Goal: Transaction & Acquisition: Purchase product/service

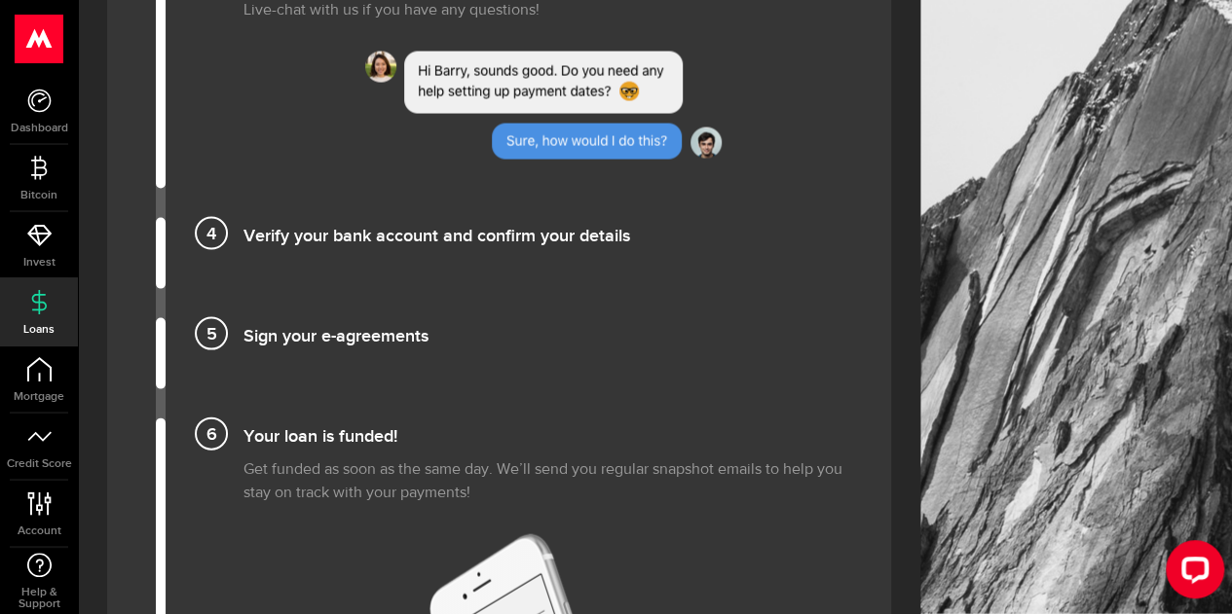
scroll to position [1947, 0]
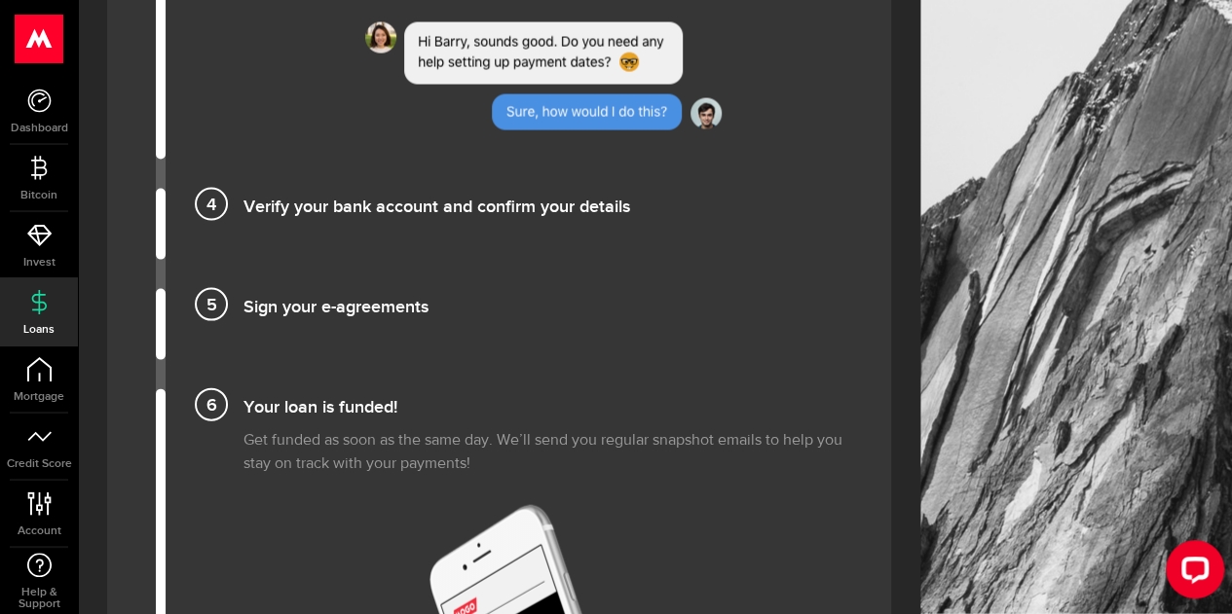
click at [372, 209] on h4 "Verify your bank account and confirm your details" at bounding box center [542, 205] width 599 height 32
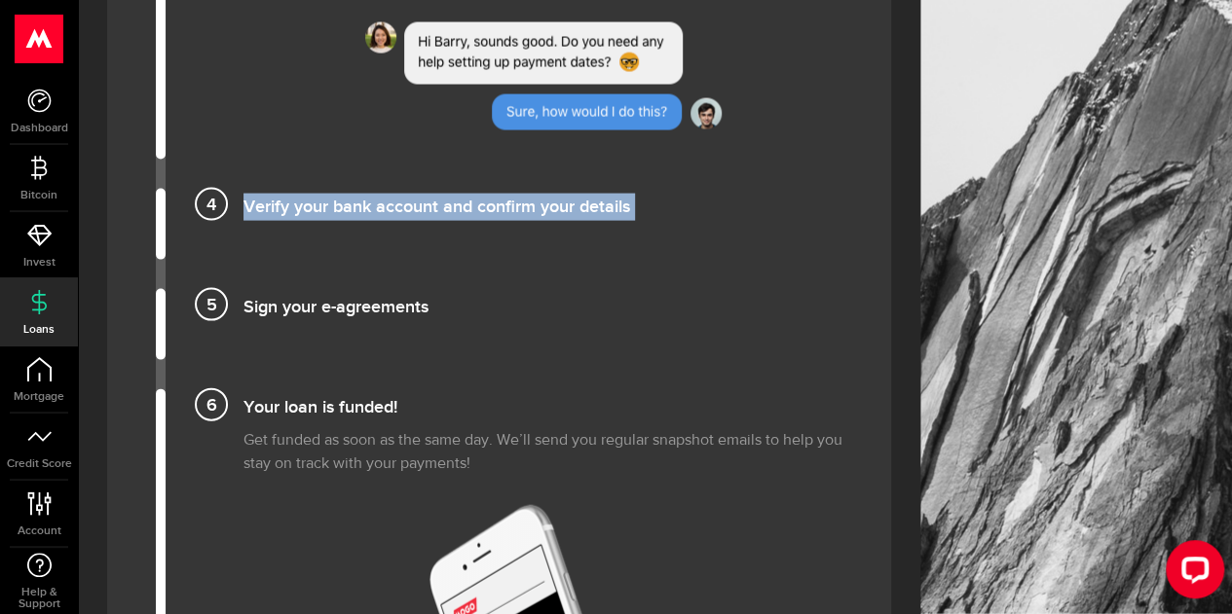
click at [372, 209] on h4 "Verify your bank account and confirm your details" at bounding box center [542, 205] width 599 height 32
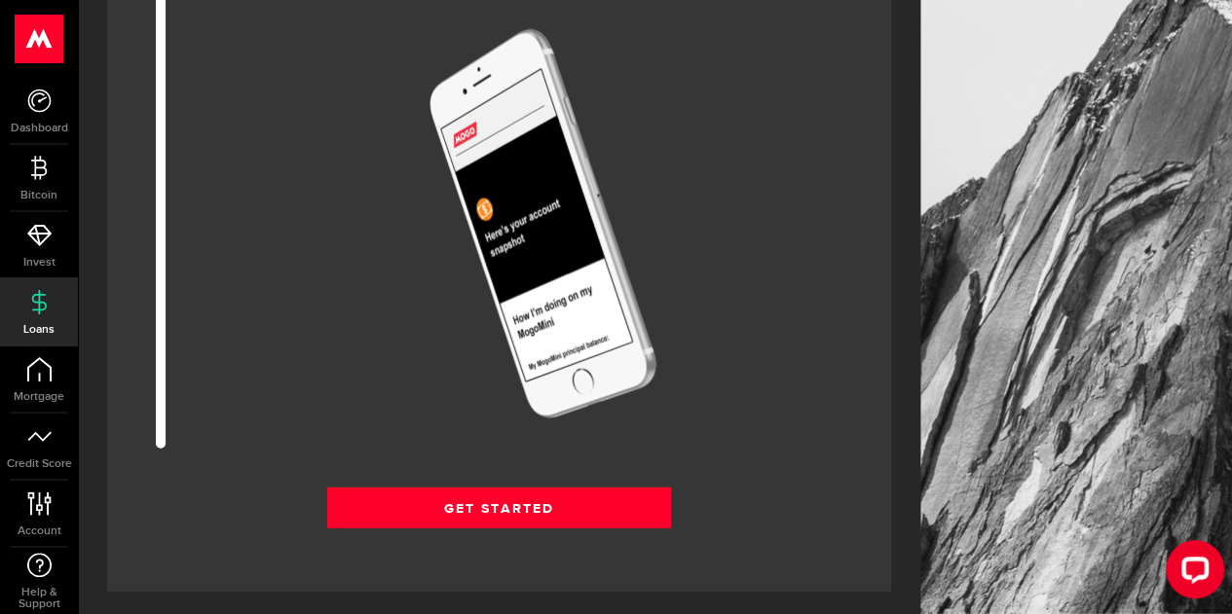
scroll to position [2434, 0]
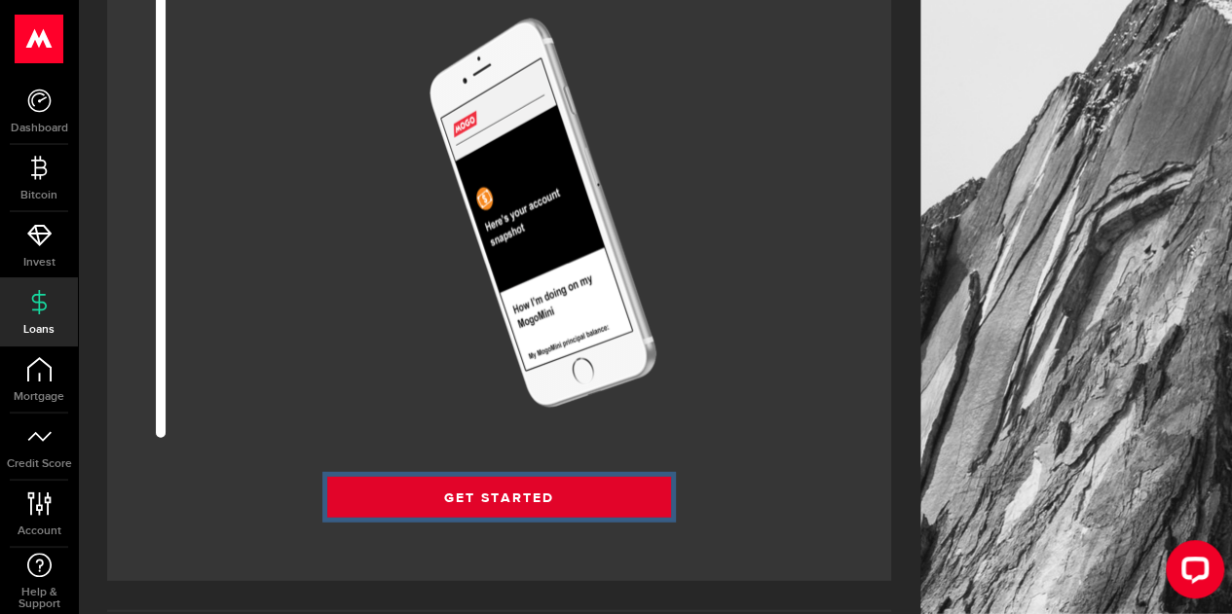
click at [499, 482] on link "Get Started" at bounding box center [499, 497] width 344 height 41
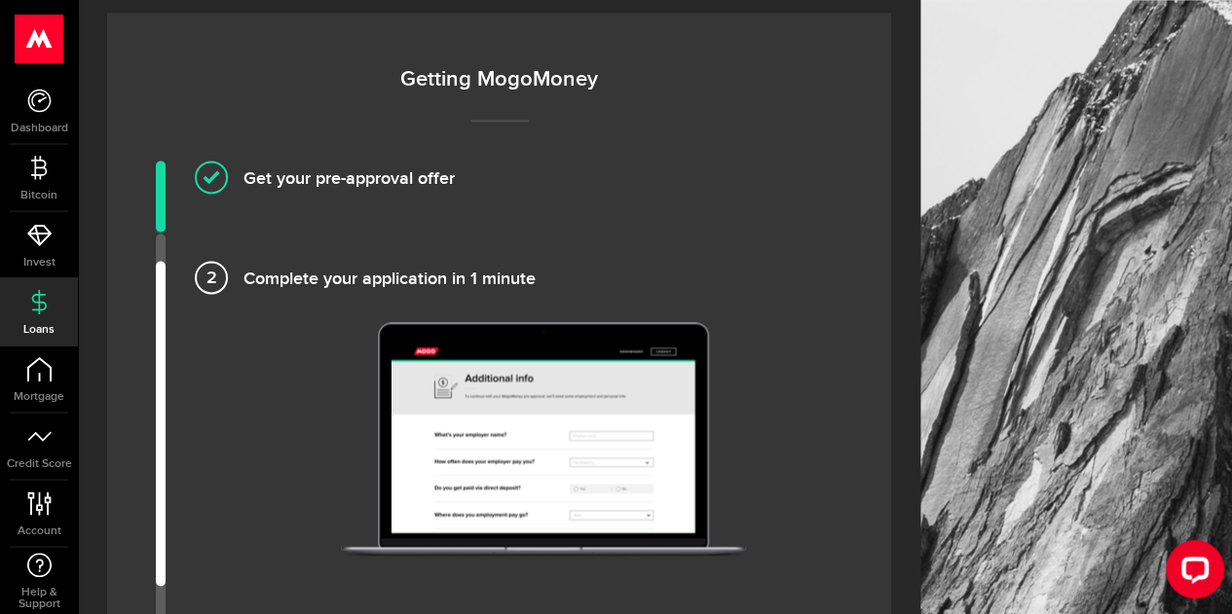
scroll to position [1266, 0]
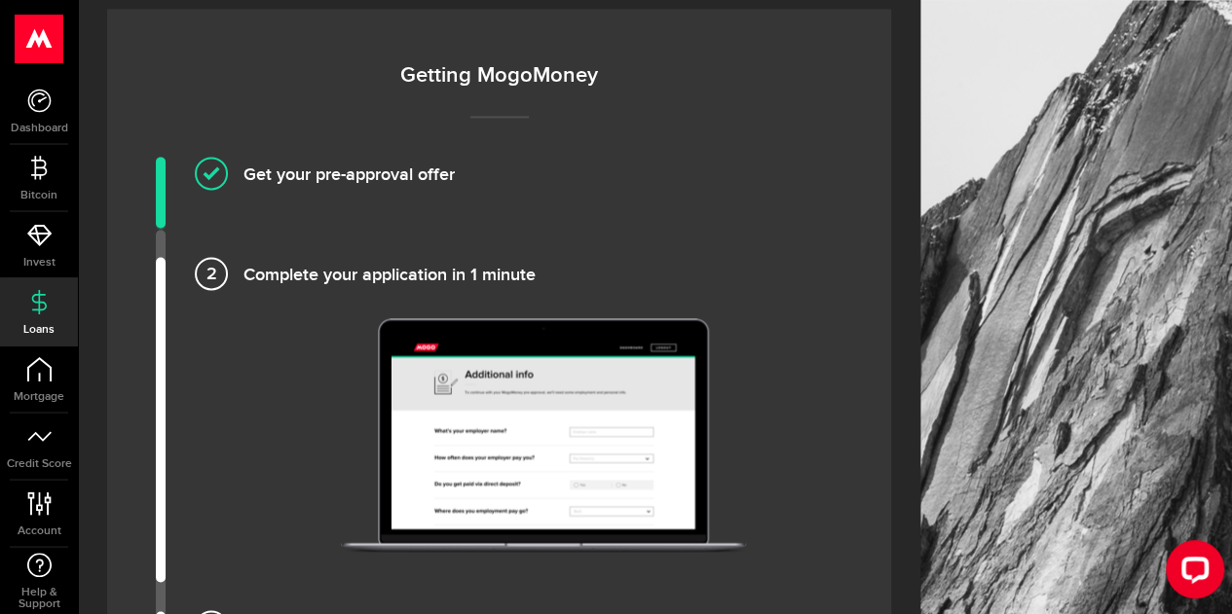
click at [322, 274] on h4 "Complete your application in 1 minute" at bounding box center [542, 273] width 599 height 32
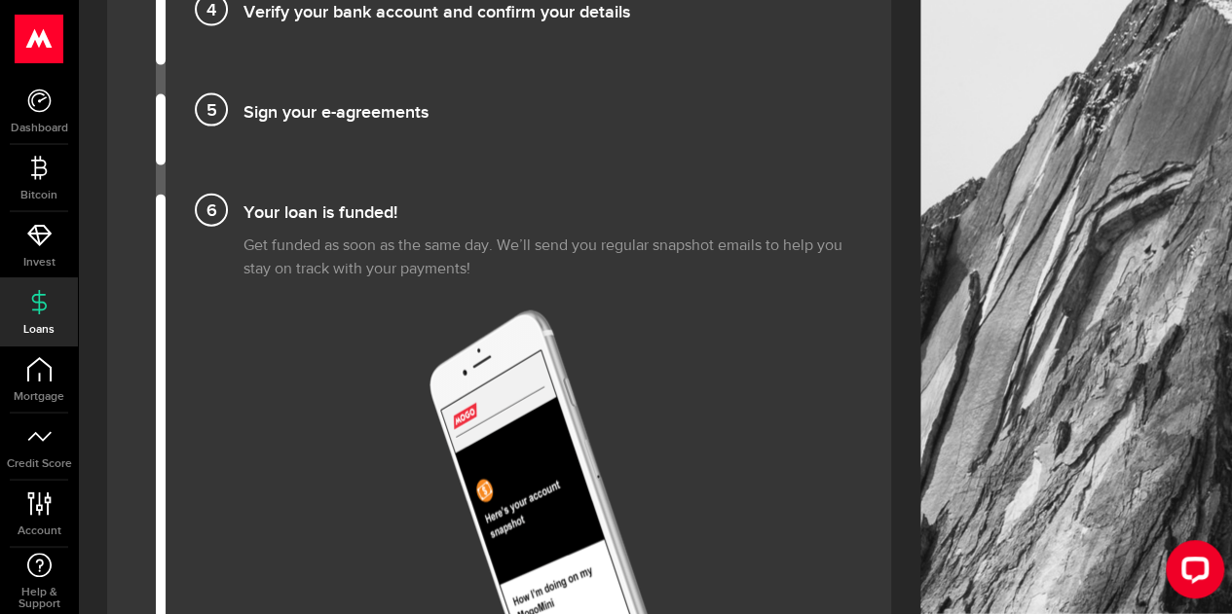
scroll to position [2531, 0]
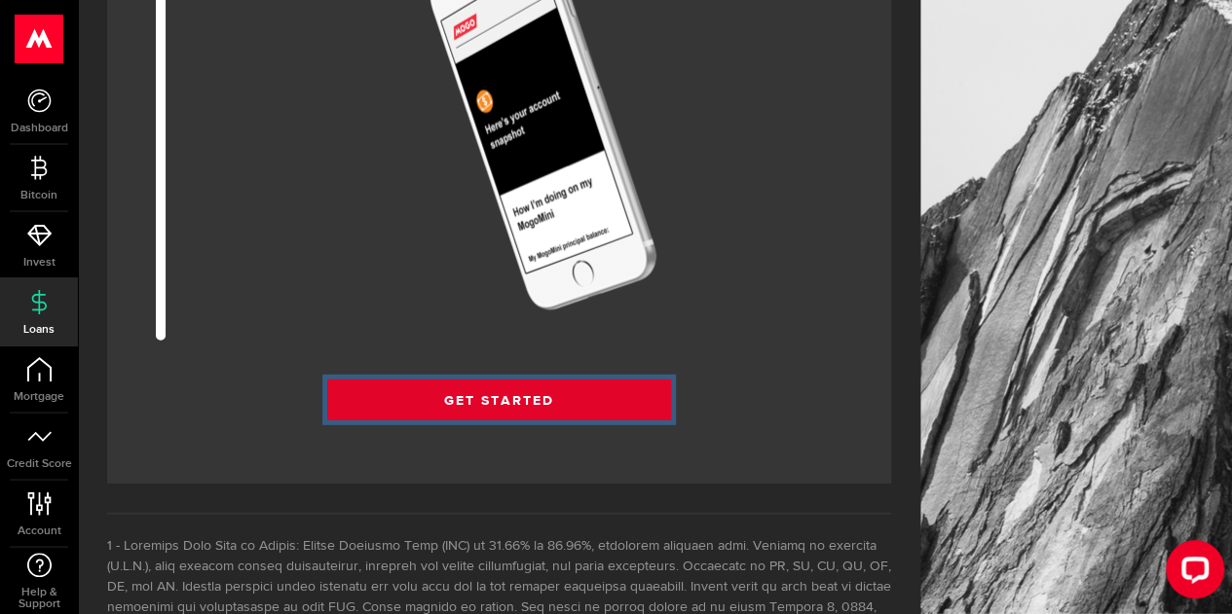
click at [493, 400] on link "Get Started" at bounding box center [499, 400] width 344 height 41
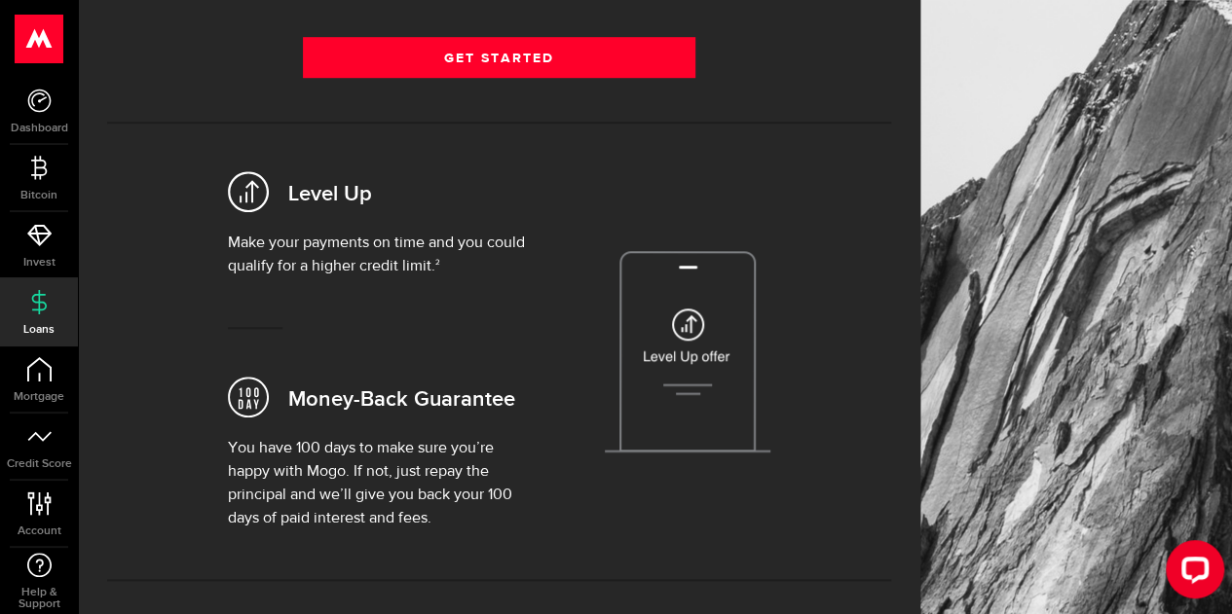
scroll to position [532, 0]
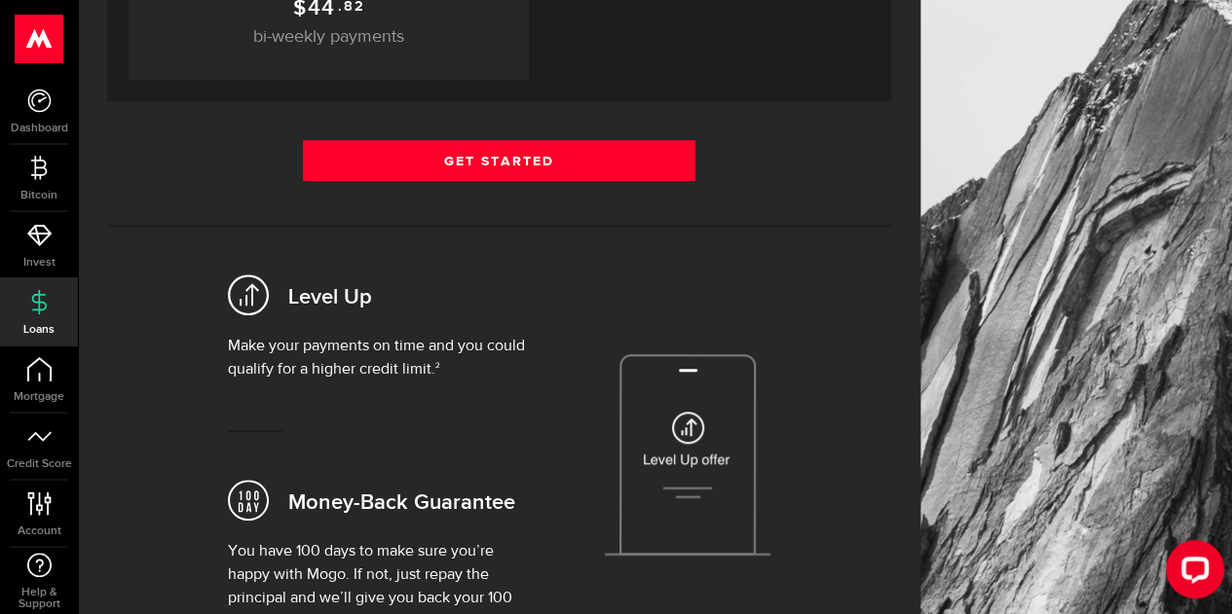
click at [41, 47] on use at bounding box center [40, 39] width 48 height 49
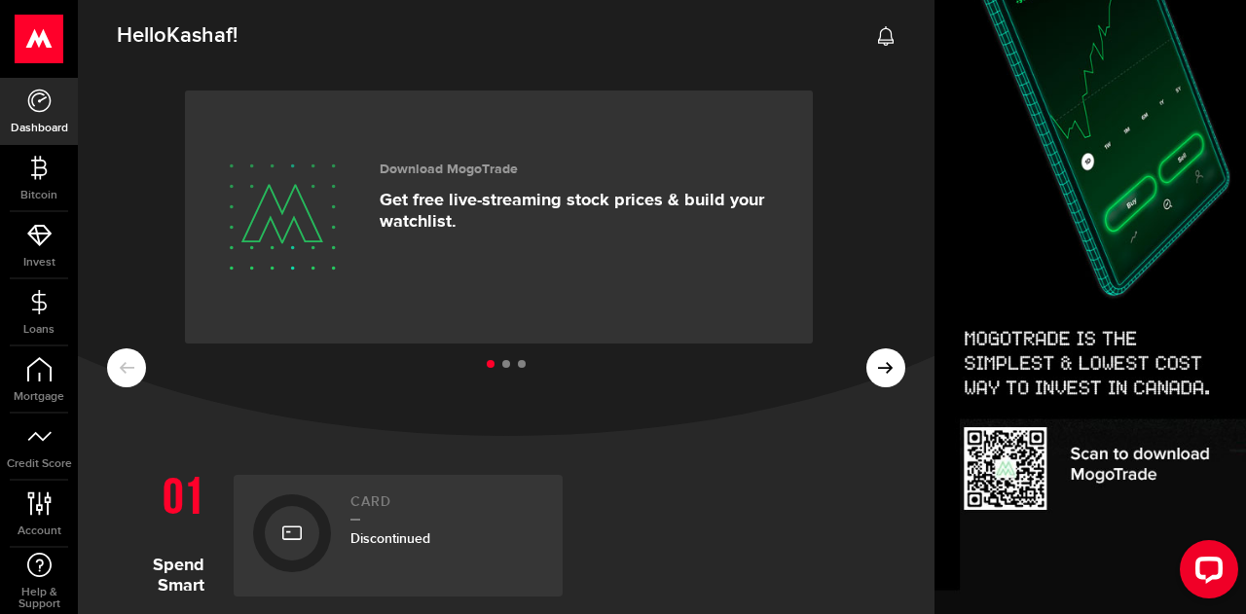
click at [41, 47] on use at bounding box center [40, 39] width 48 height 49
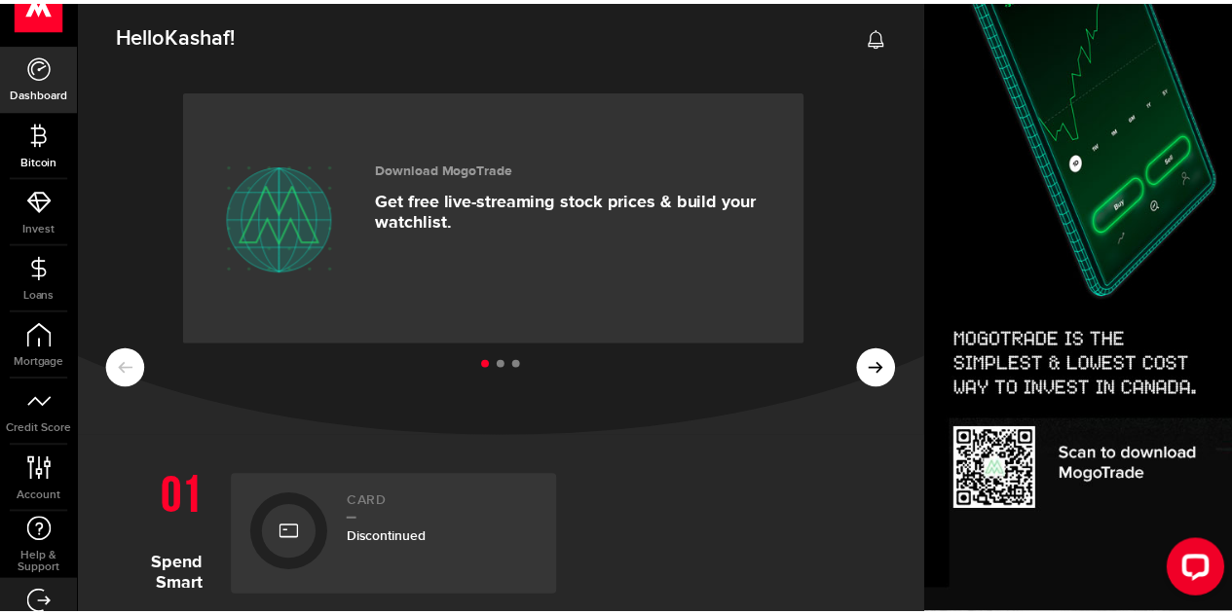
scroll to position [68, 0]
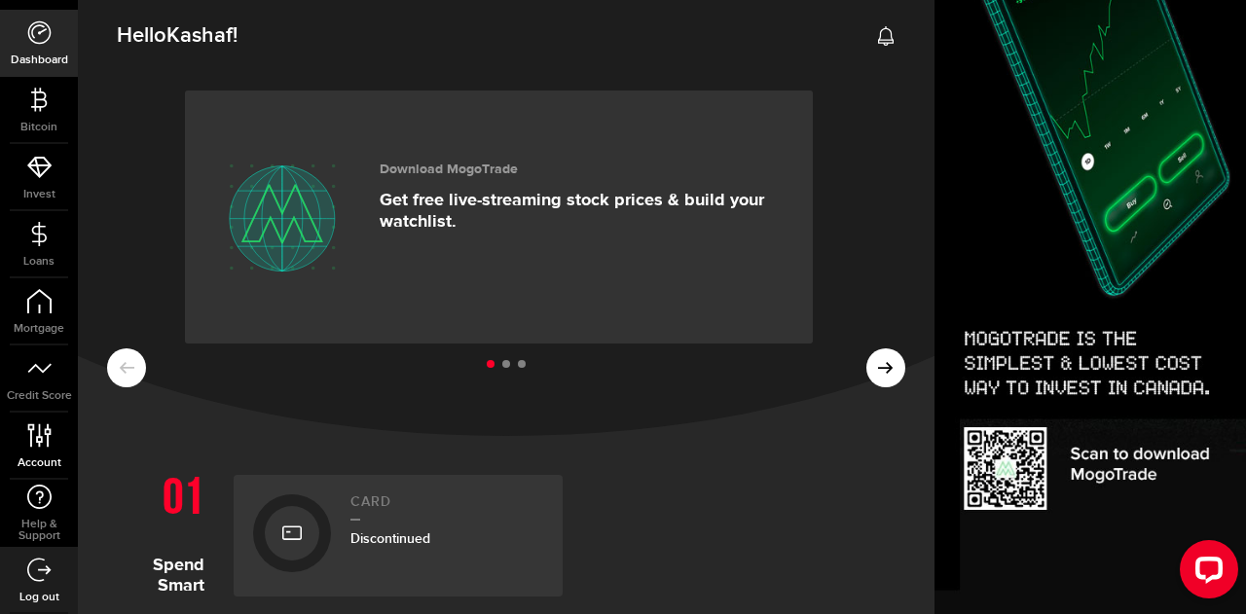
click at [40, 447] on link "Account Compte" at bounding box center [39, 446] width 78 height 66
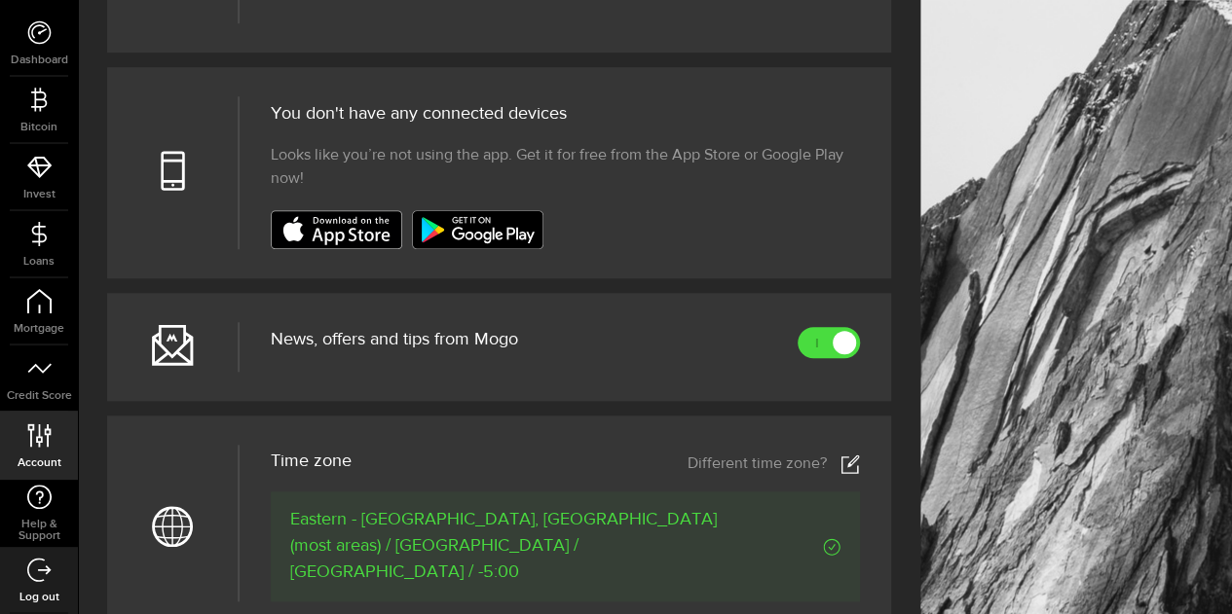
scroll to position [1037, 0]
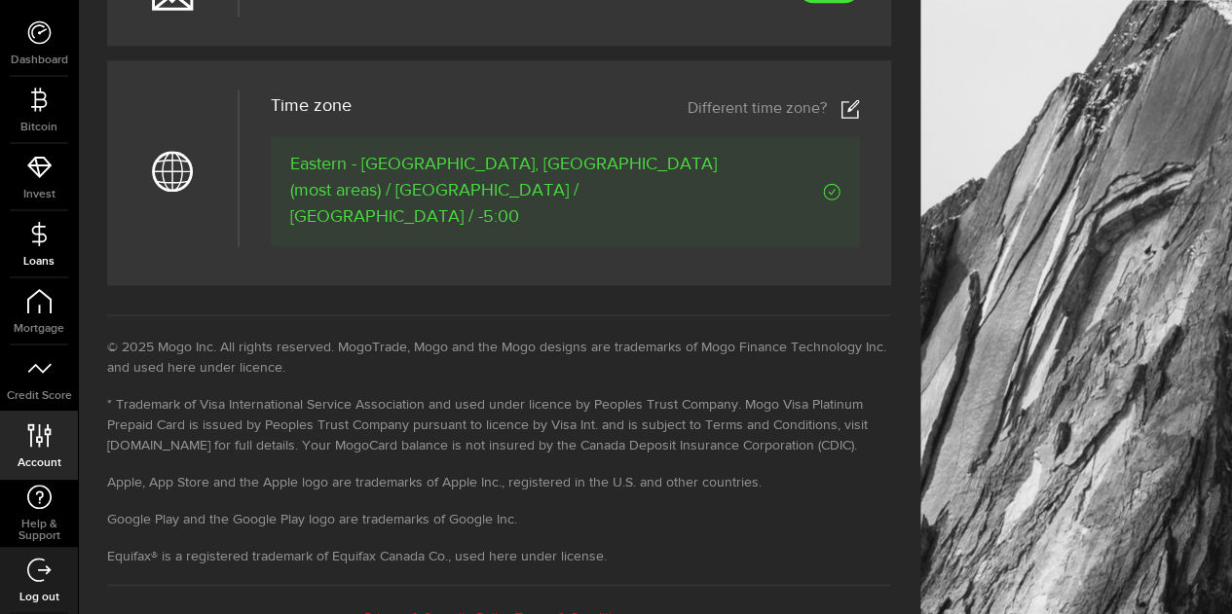
click at [51, 251] on link "Loans" at bounding box center [39, 244] width 78 height 66
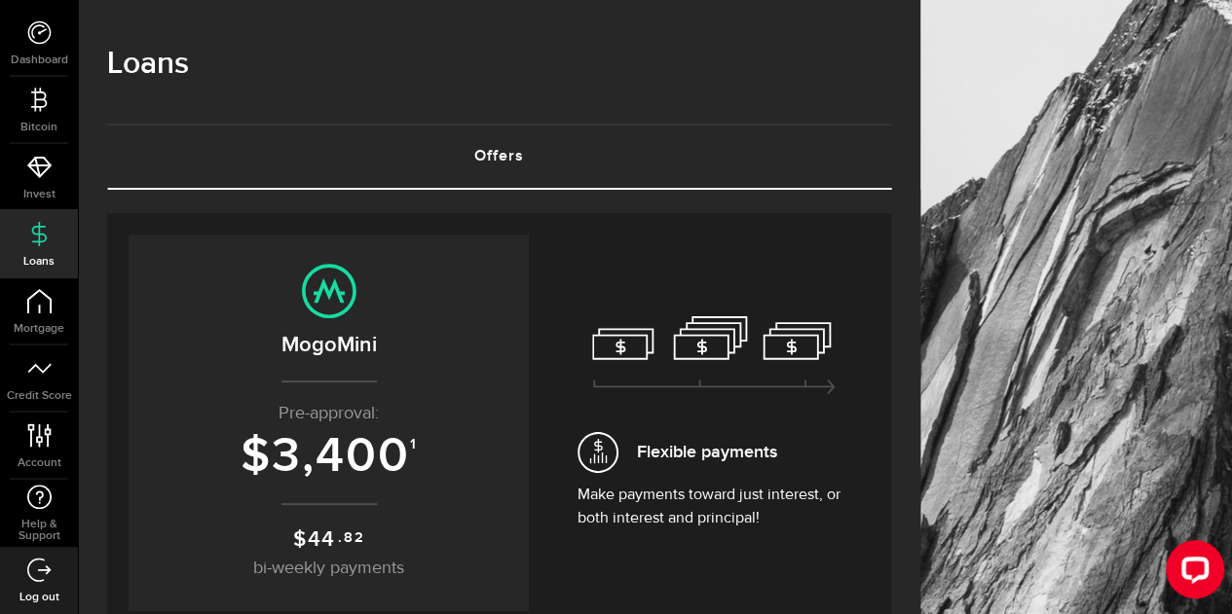
click at [616, 302] on div "Flexible payments Make payments toward just interest, or both interest and prin…" at bounding box center [714, 423] width 312 height 377
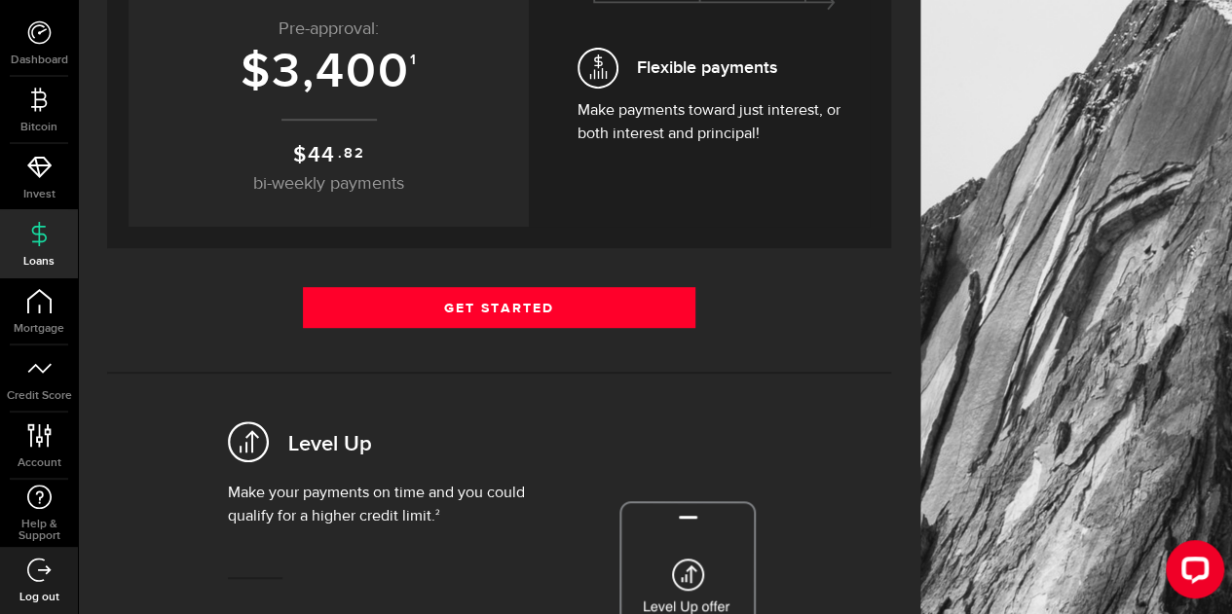
scroll to position [389, 0]
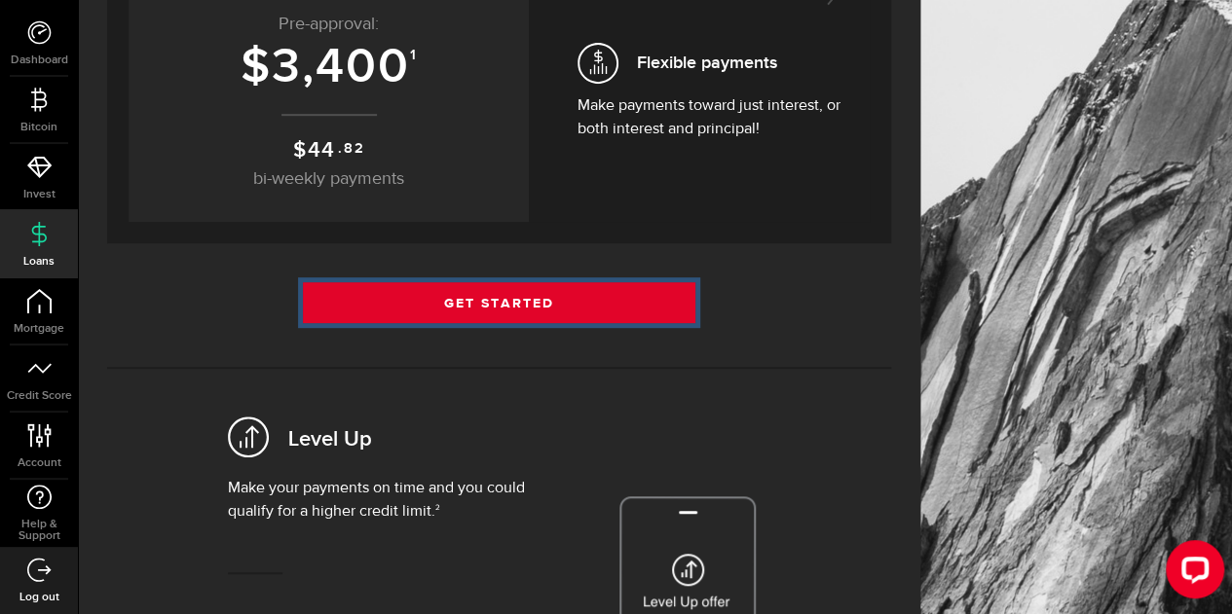
click at [510, 311] on link "Get Started" at bounding box center [499, 302] width 392 height 41
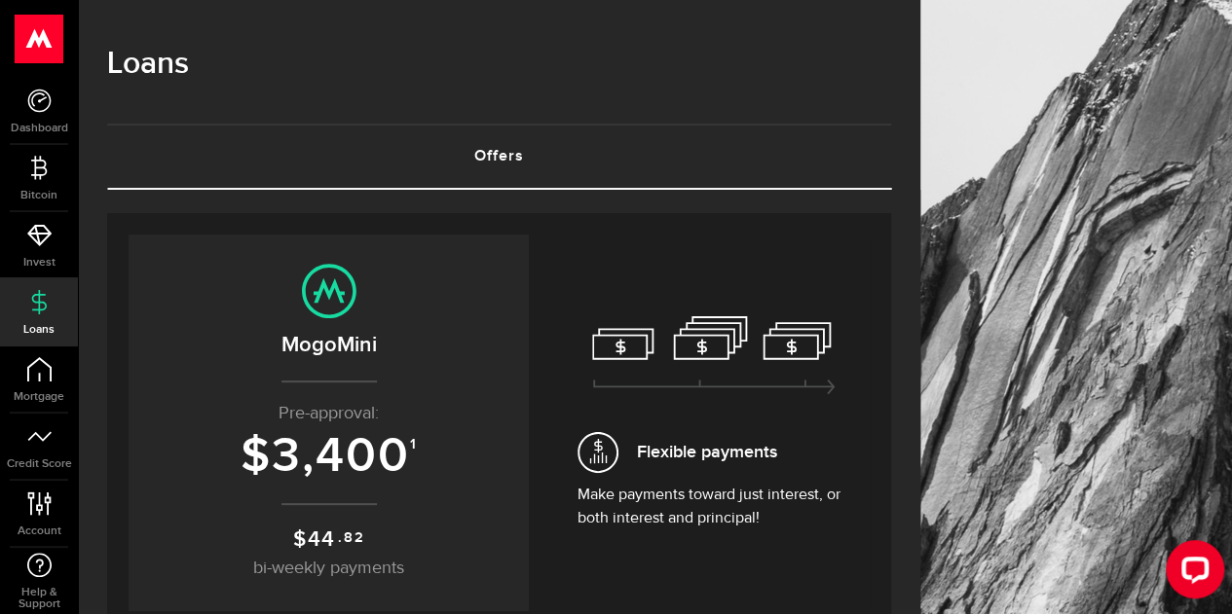
click at [327, 293] on icon at bounding box center [329, 291] width 55 height 55
click at [327, 296] on icon at bounding box center [329, 291] width 55 height 55
click at [327, 297] on icon at bounding box center [329, 291] width 55 height 55
drag, startPoint x: 327, startPoint y: 297, endPoint x: 347, endPoint y: 311, distance: 23.8
click at [327, 299] on icon at bounding box center [329, 291] width 55 height 55
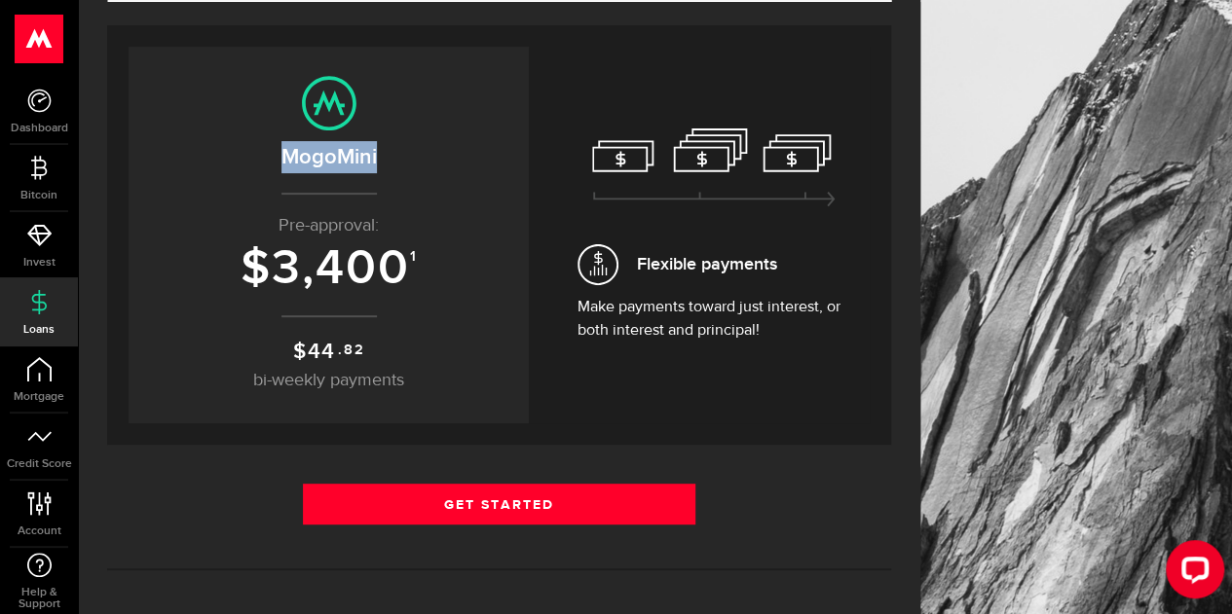
scroll to position [195, 0]
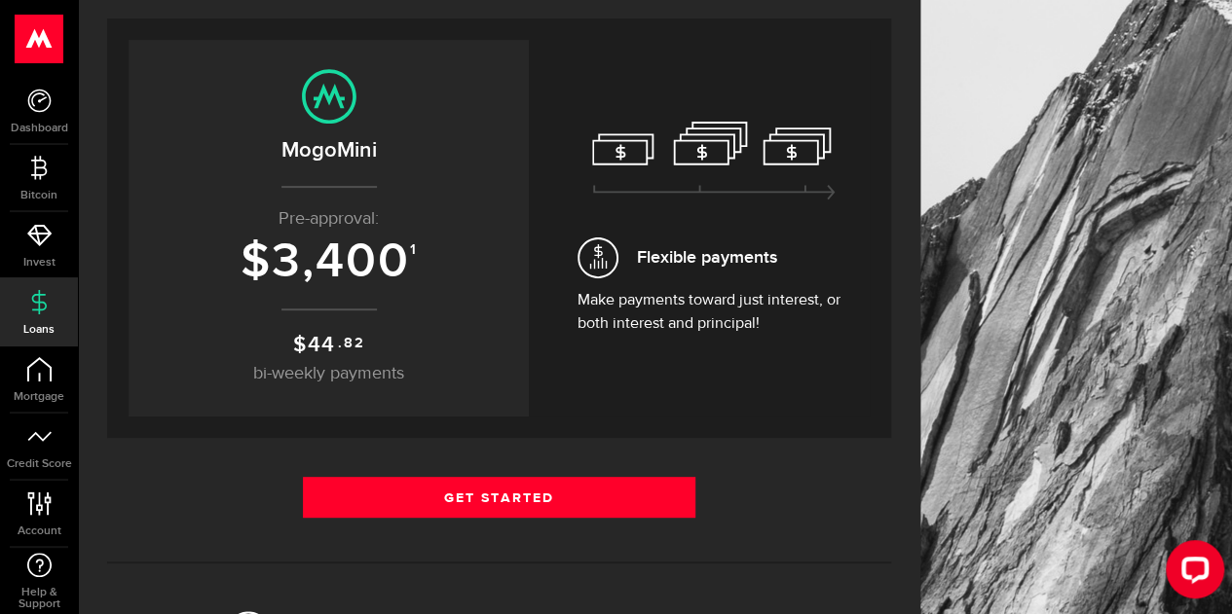
click at [401, 381] on span "bi-weekly payments" at bounding box center [328, 374] width 151 height 18
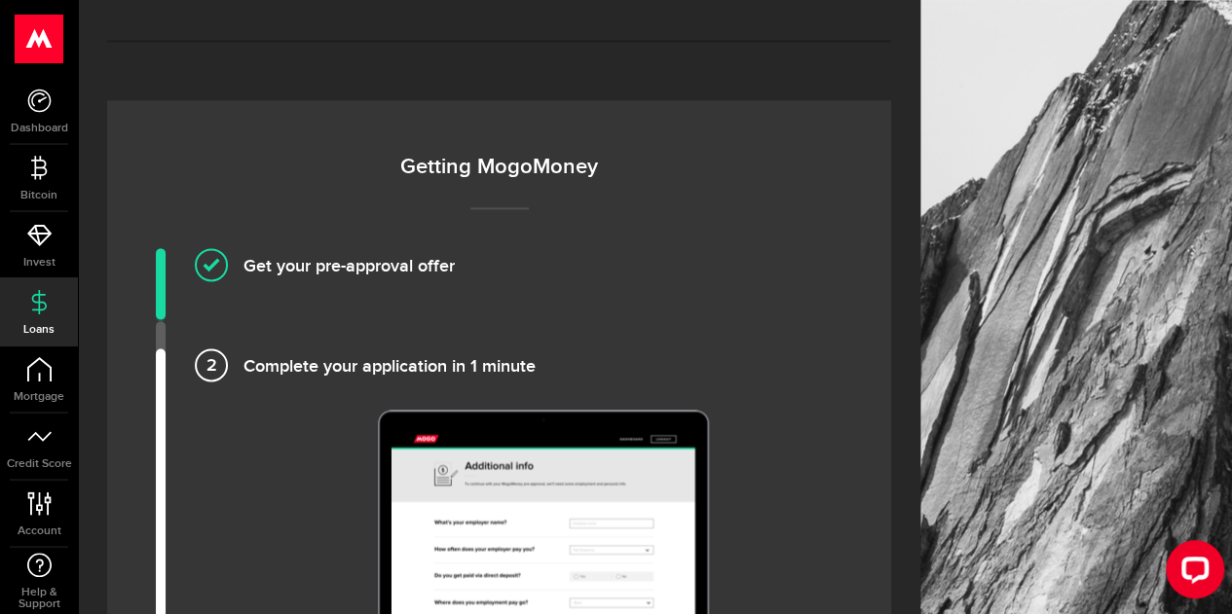
scroll to position [1168, 0]
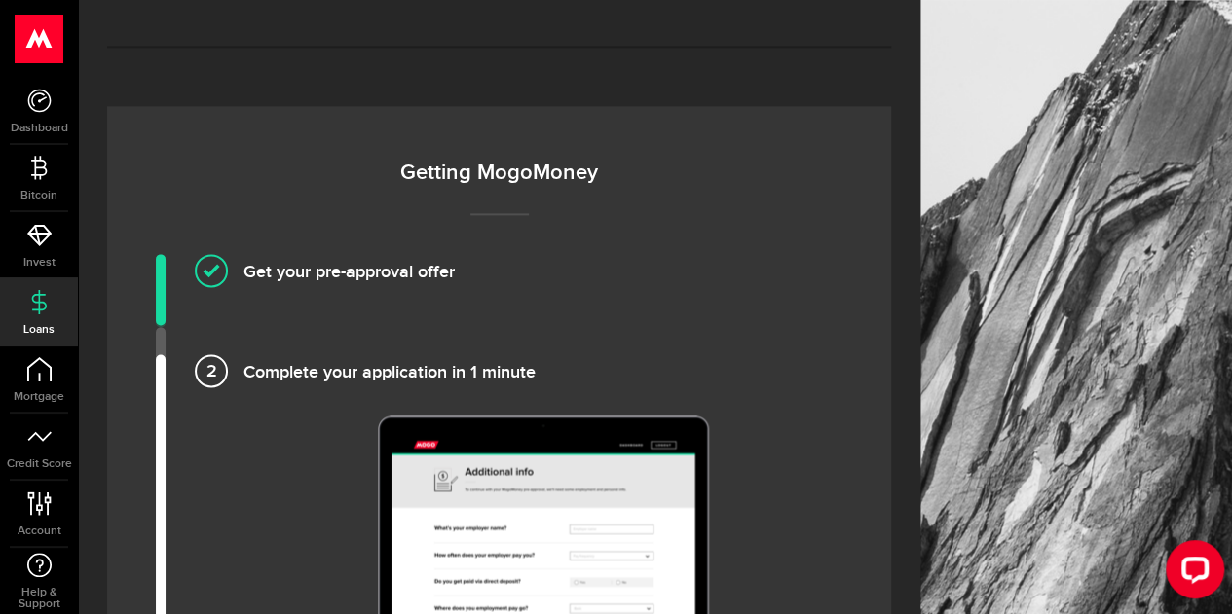
click at [314, 275] on h4 "Get your pre-approval offer" at bounding box center [542, 270] width 599 height 32
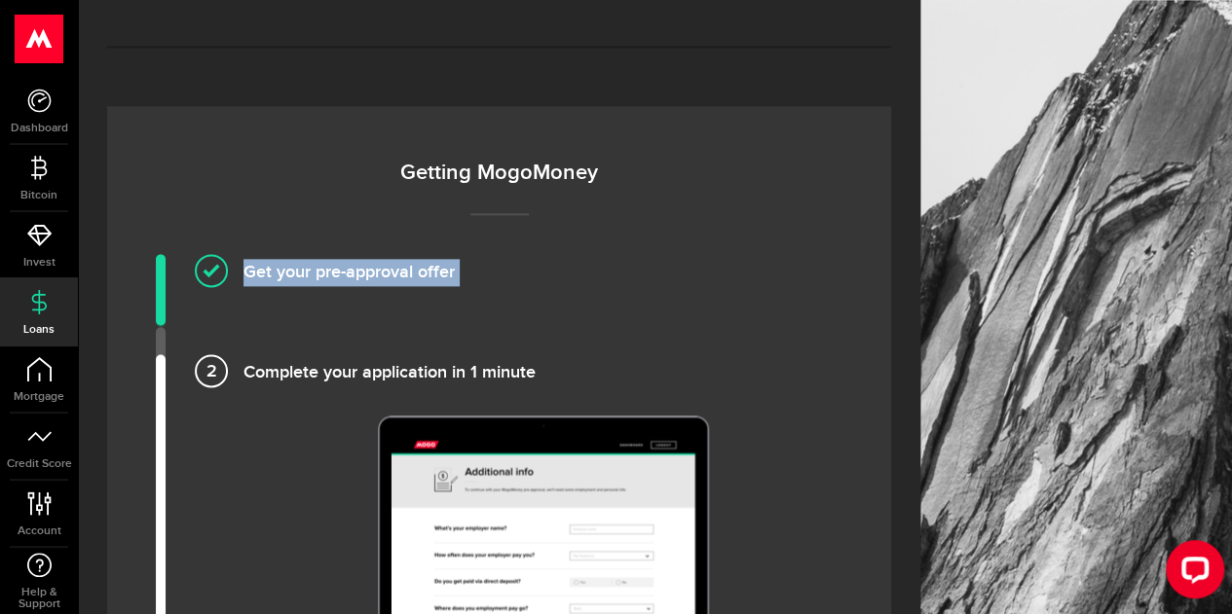
click at [314, 275] on h4 "Get your pre-approval offer" at bounding box center [542, 270] width 599 height 32
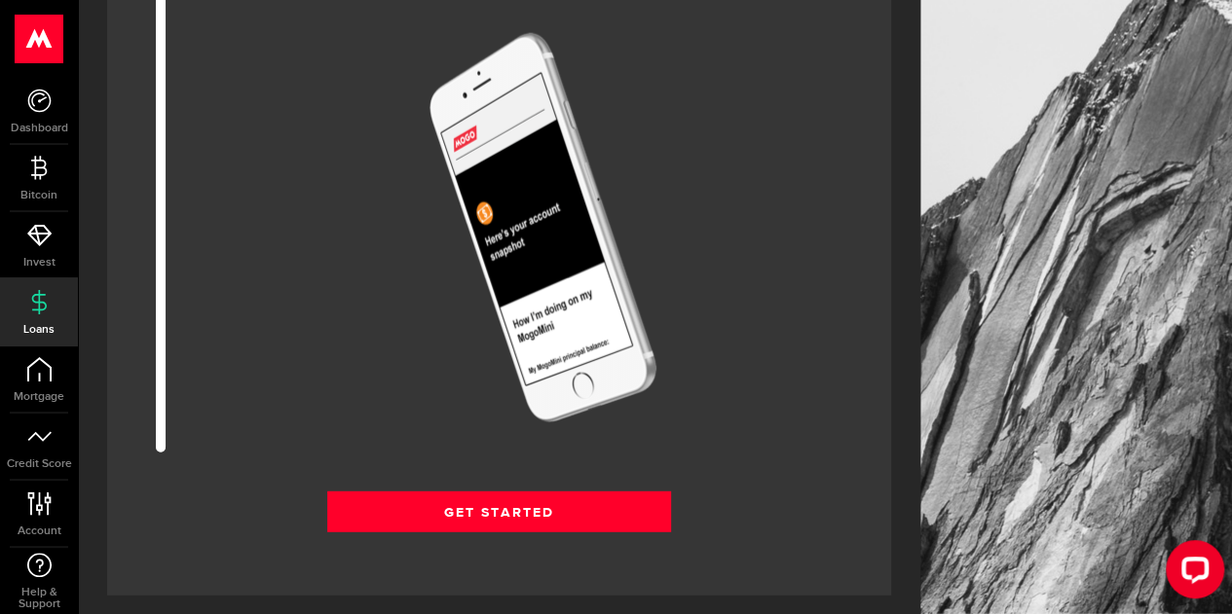
scroll to position [2629, 0]
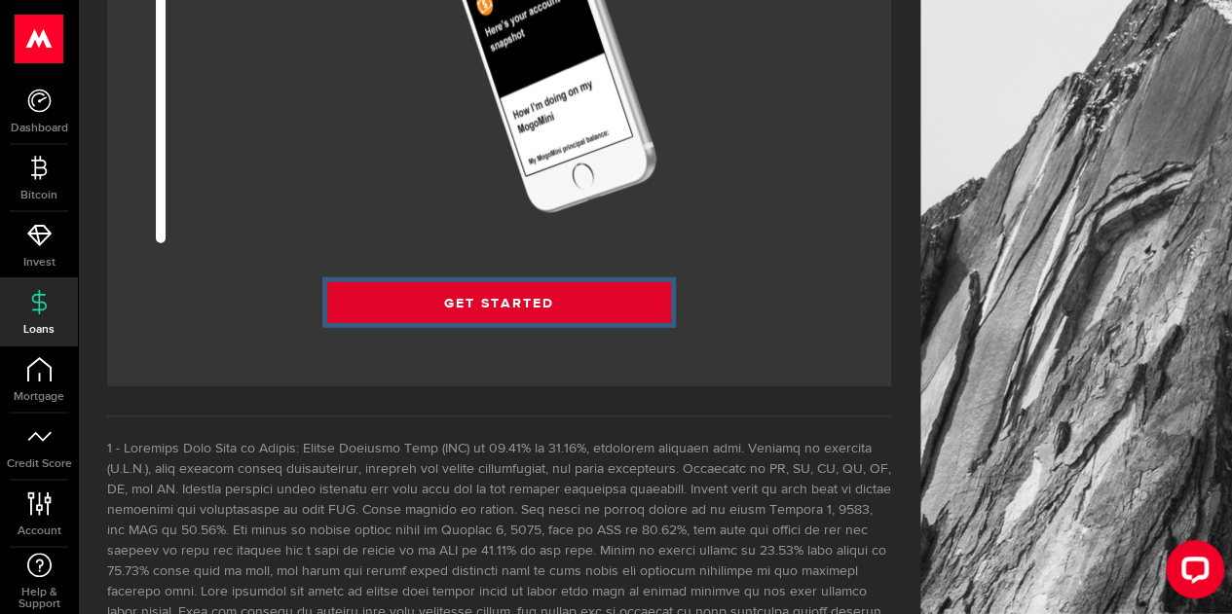
click at [405, 303] on link "Get Started" at bounding box center [499, 302] width 344 height 41
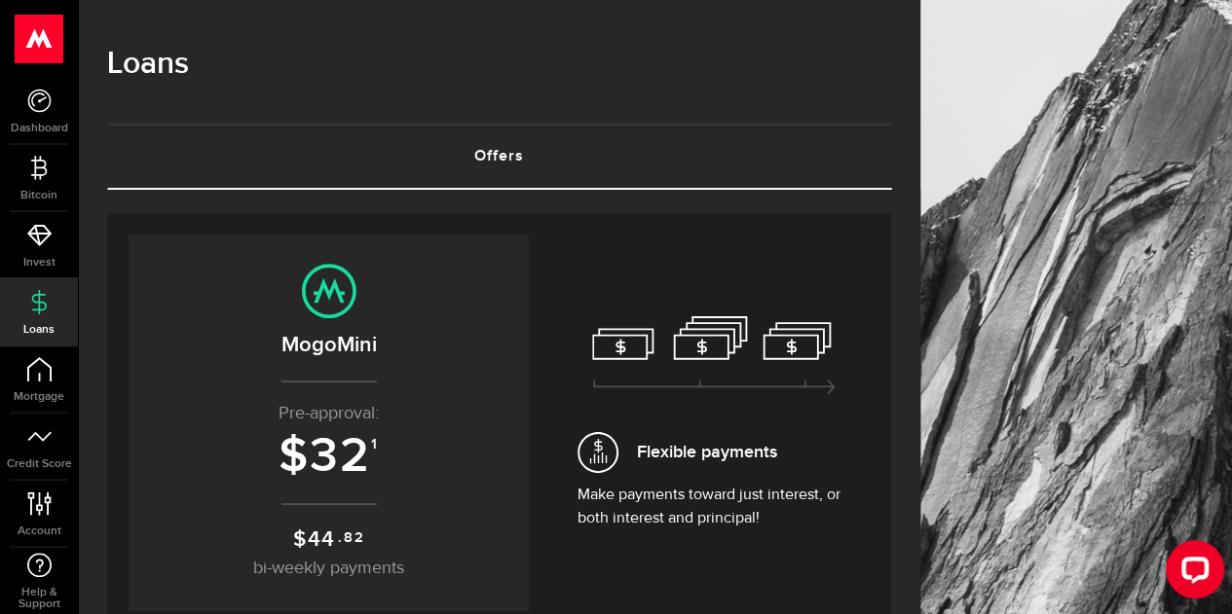
click at [343, 285] on icon at bounding box center [329, 291] width 55 height 55
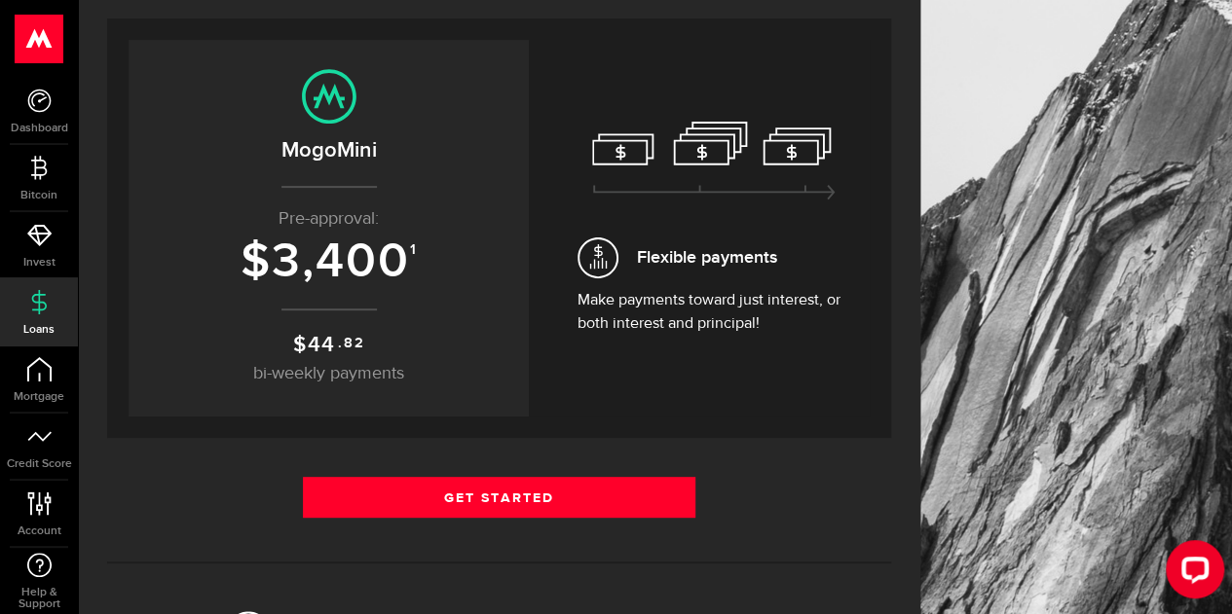
scroll to position [195, 0]
click at [318, 375] on span "bi-weekly payments" at bounding box center [328, 374] width 151 height 18
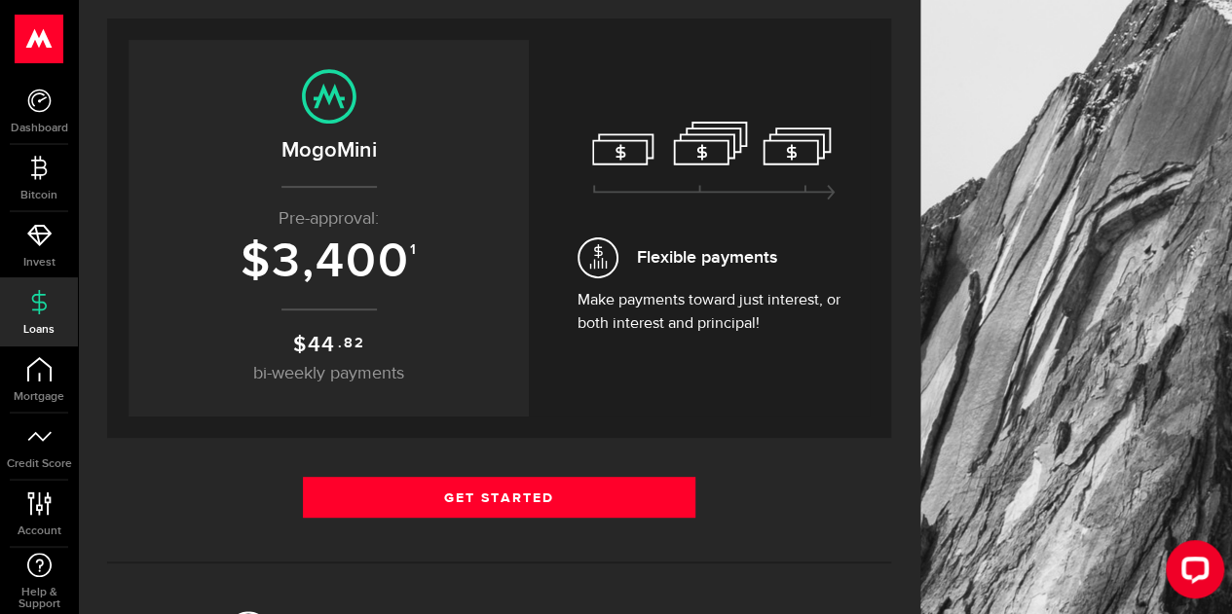
click at [656, 244] on span "Flexible payments" at bounding box center [707, 257] width 140 height 26
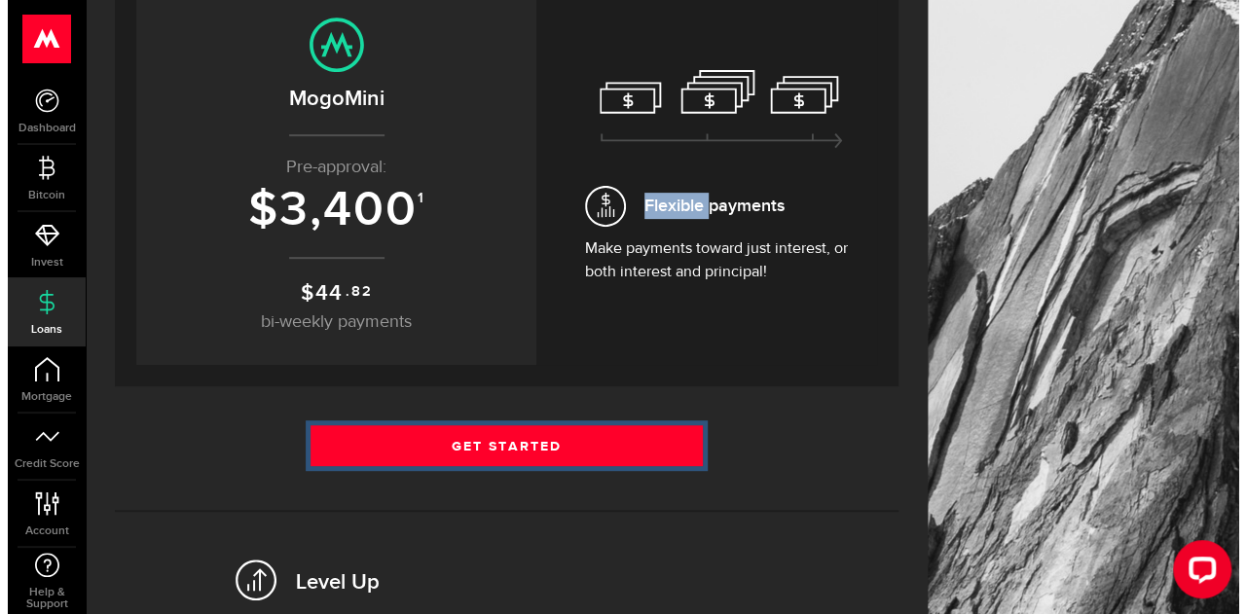
scroll to position [0, 0]
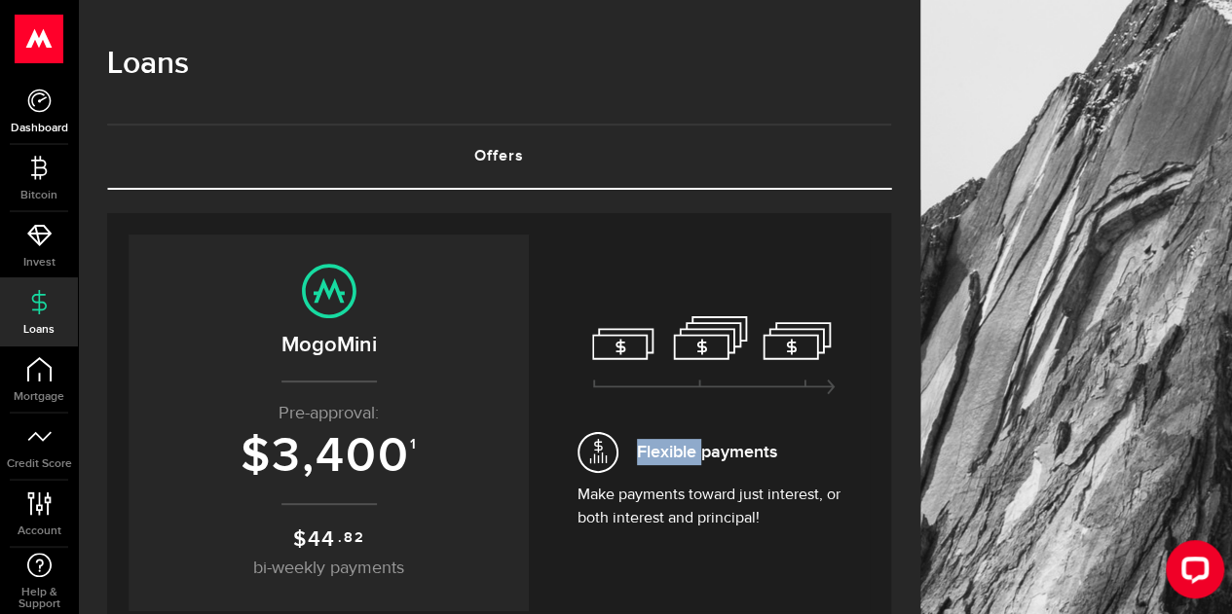
click at [41, 125] on span "Dashboard" at bounding box center [39, 129] width 78 height 12
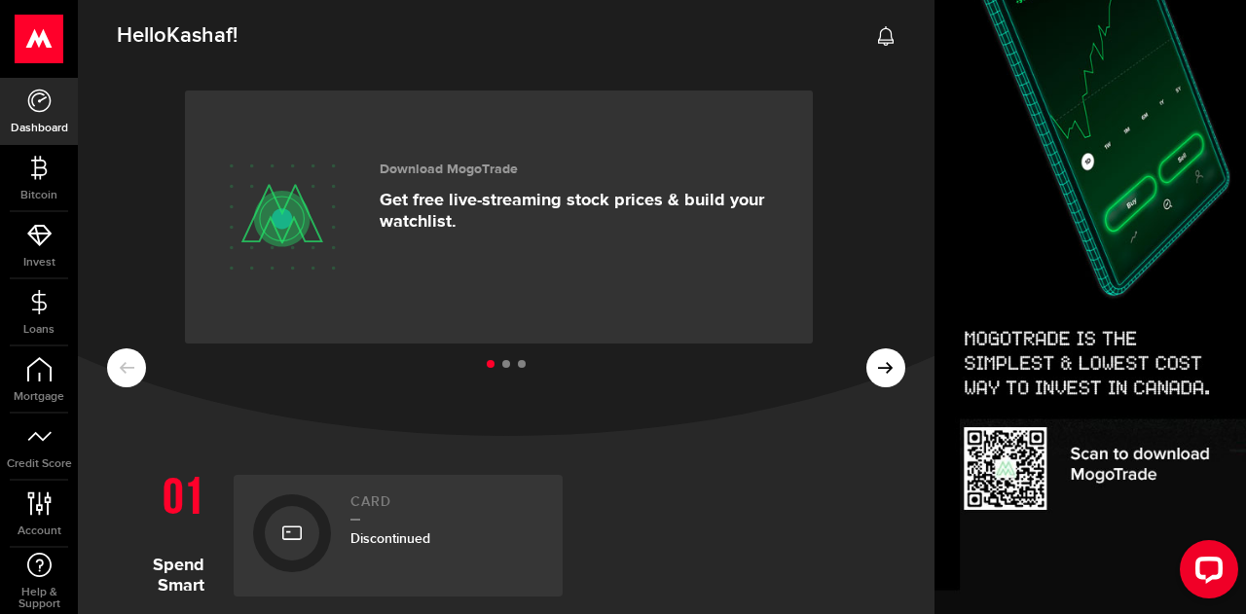
click at [876, 44] on icon at bounding box center [885, 35] width 19 height 19
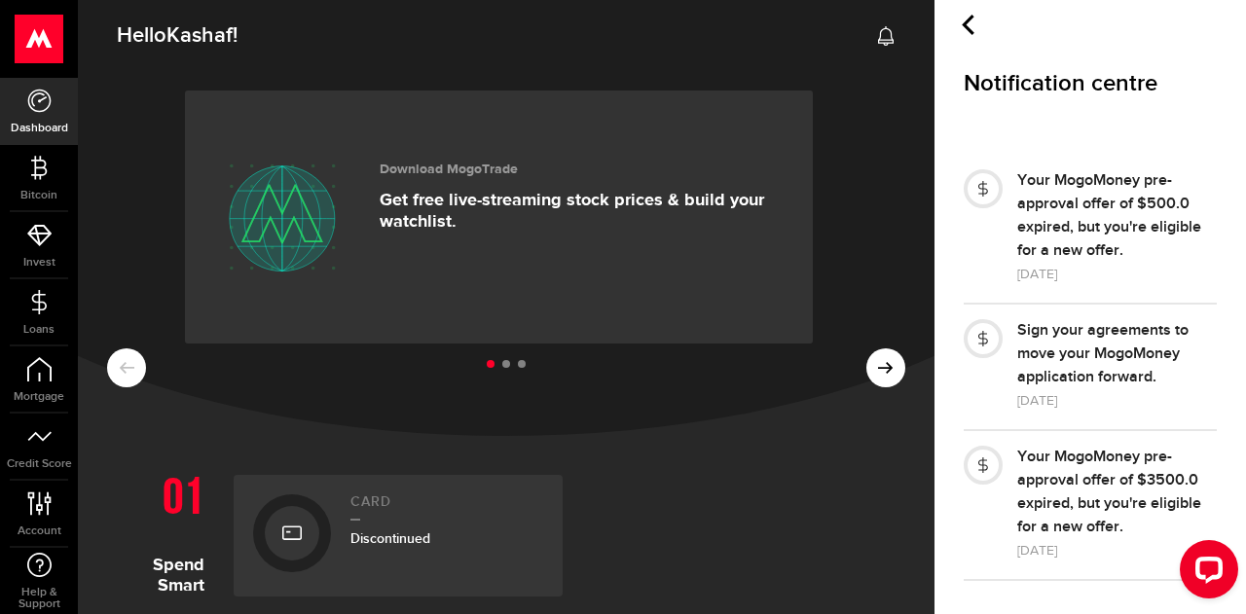
click at [970, 23] on icon at bounding box center [968, 25] width 20 height 20
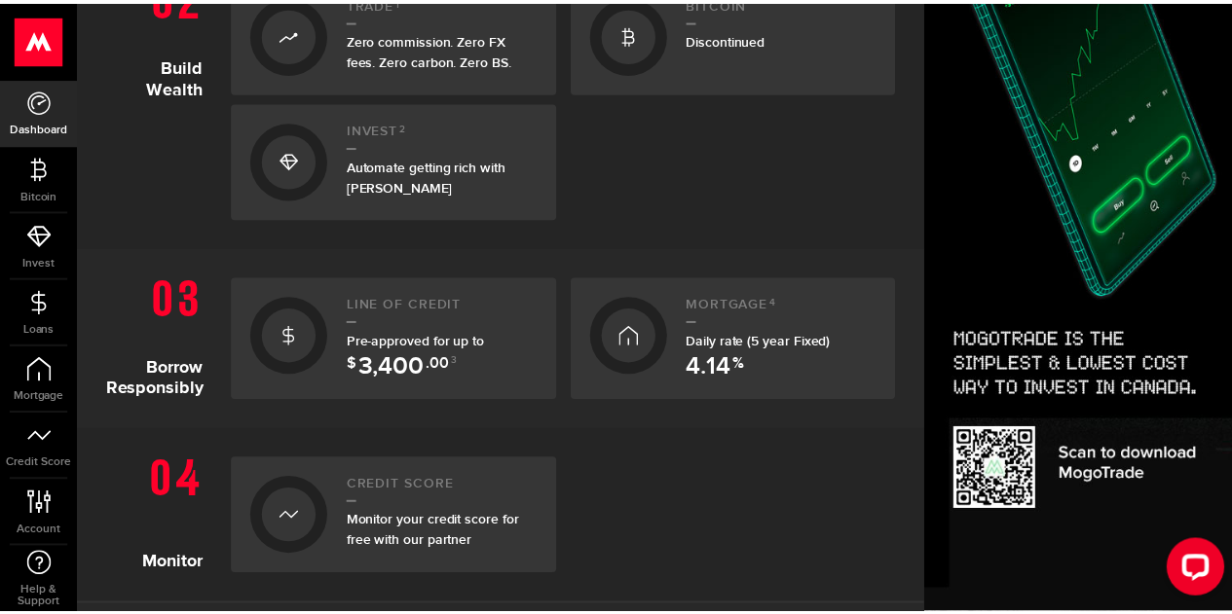
scroll to position [682, 0]
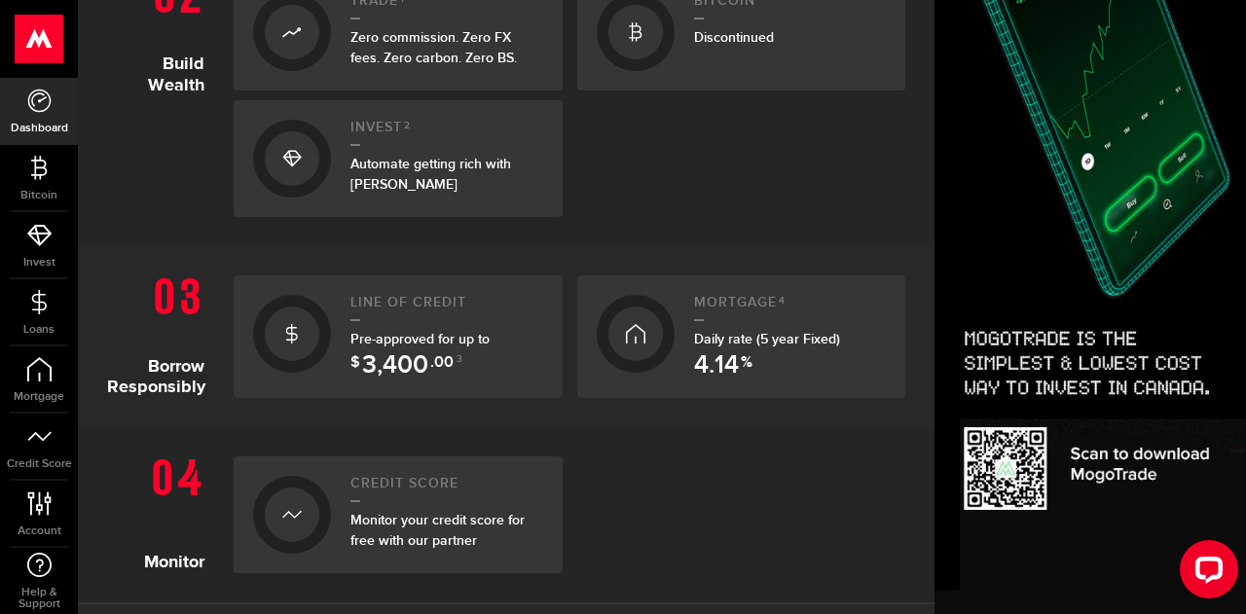
drag, startPoint x: 522, startPoint y: 299, endPoint x: 500, endPoint y: 294, distance: 22.0
click at [500, 294] on link "Line of credit Pre-approved for up to $ 3,400 .00 3" at bounding box center [398, 337] width 329 height 123
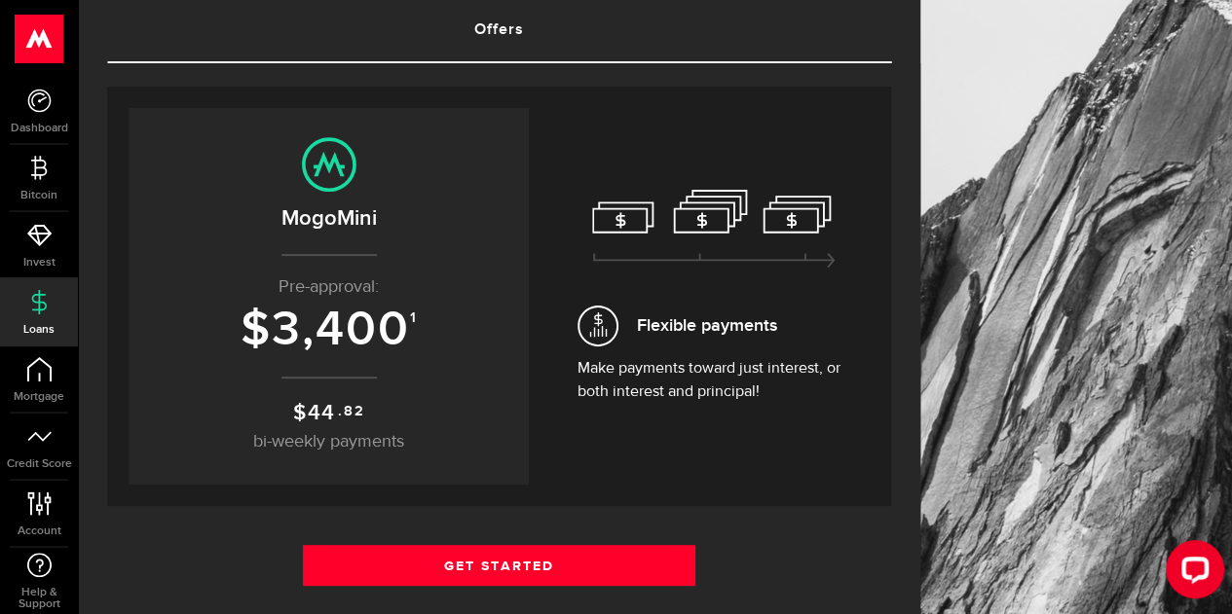
scroll to position [195, 0]
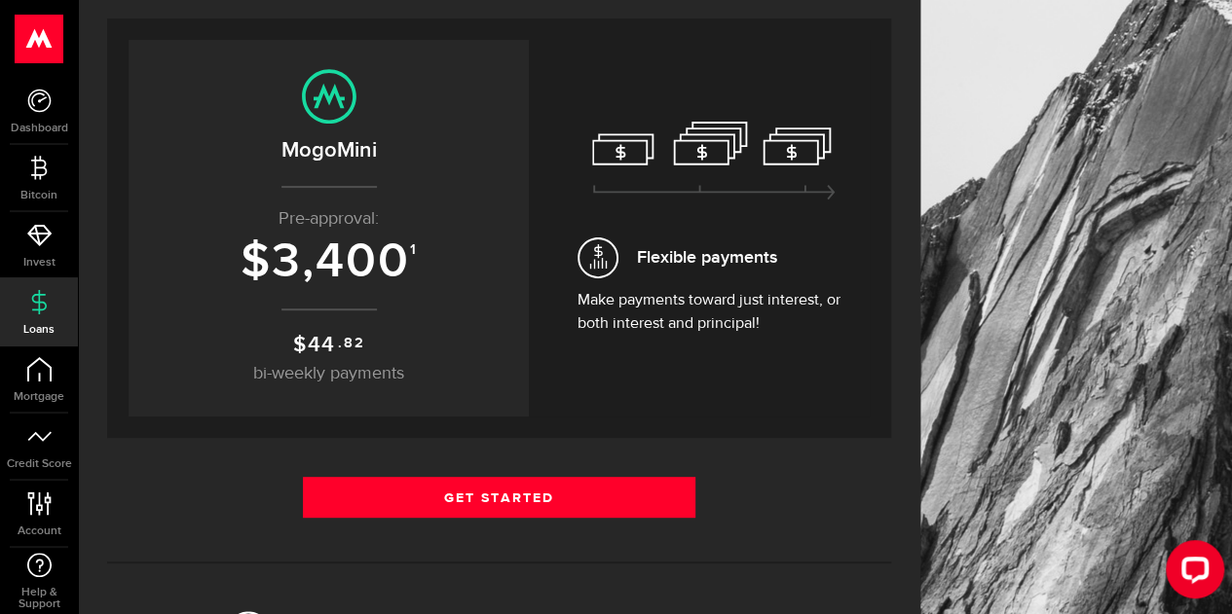
click at [349, 245] on span "3,400" at bounding box center [341, 262] width 138 height 58
click at [375, 165] on h2 "MogoMini" at bounding box center [328, 150] width 361 height 32
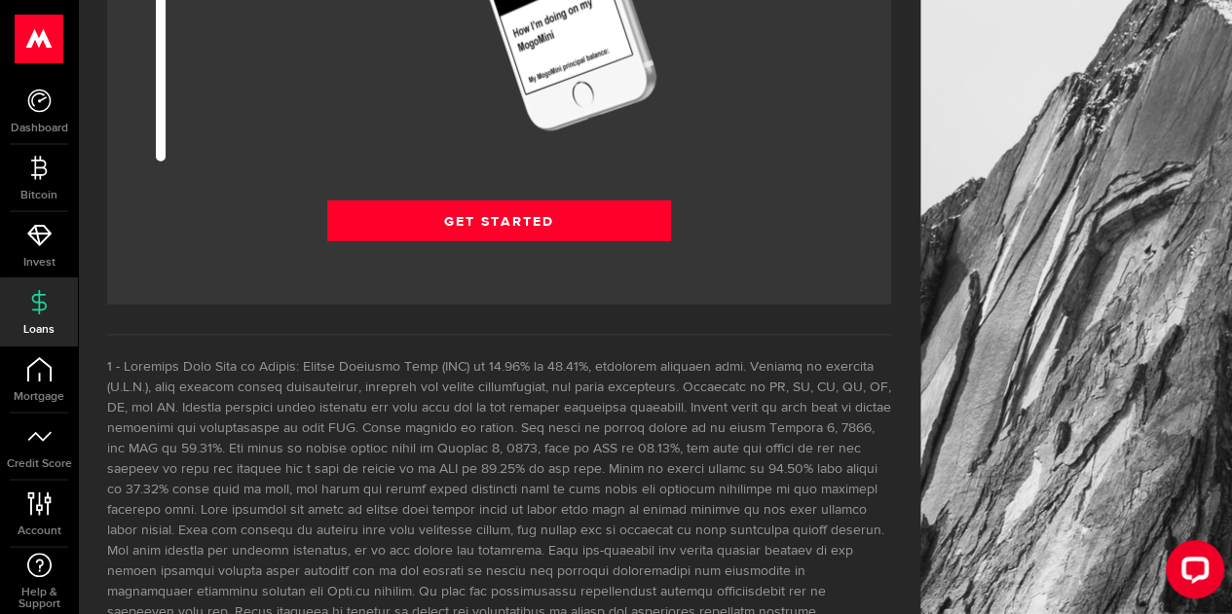
scroll to position [2726, 0]
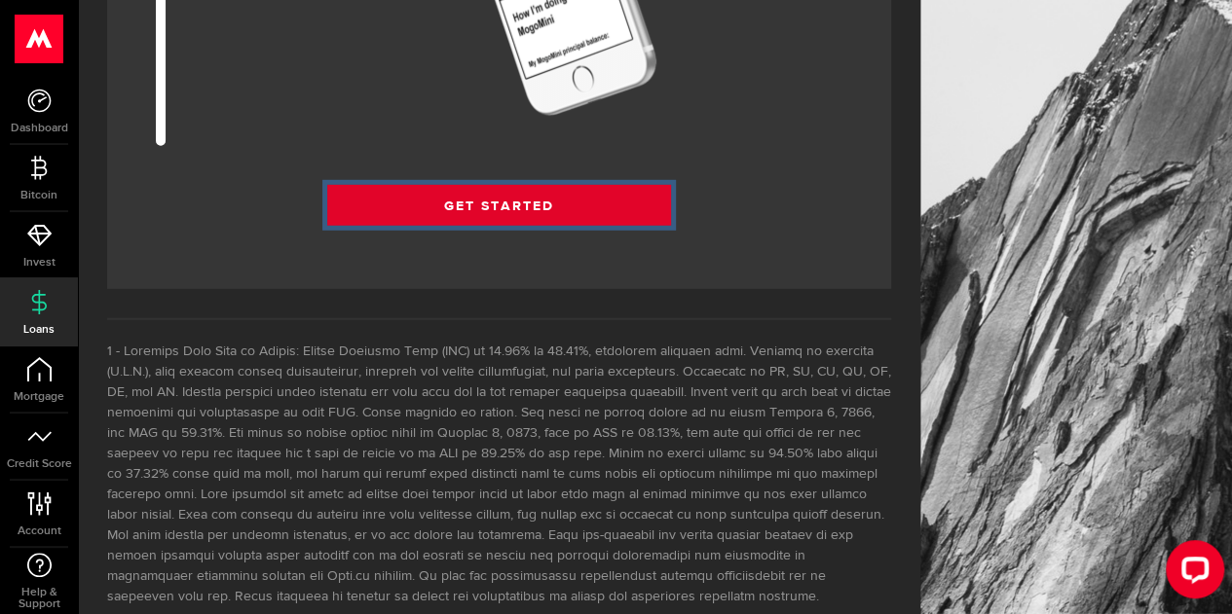
click at [493, 209] on link "Get Started" at bounding box center [499, 205] width 344 height 41
